Goal: Manage account settings

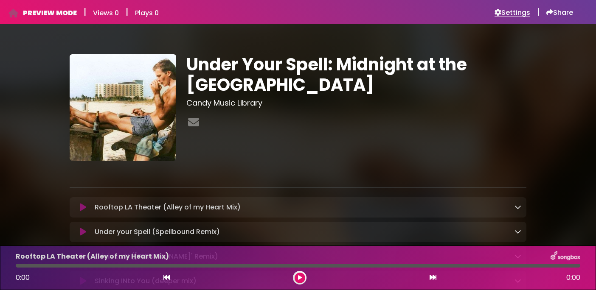
click at [517, 13] on h6 "Settings" at bounding box center [512, 12] width 36 height 8
click at [504, 10] on h6 "Settings" at bounding box center [512, 12] width 36 height 8
